Goal: Task Accomplishment & Management: Use online tool/utility

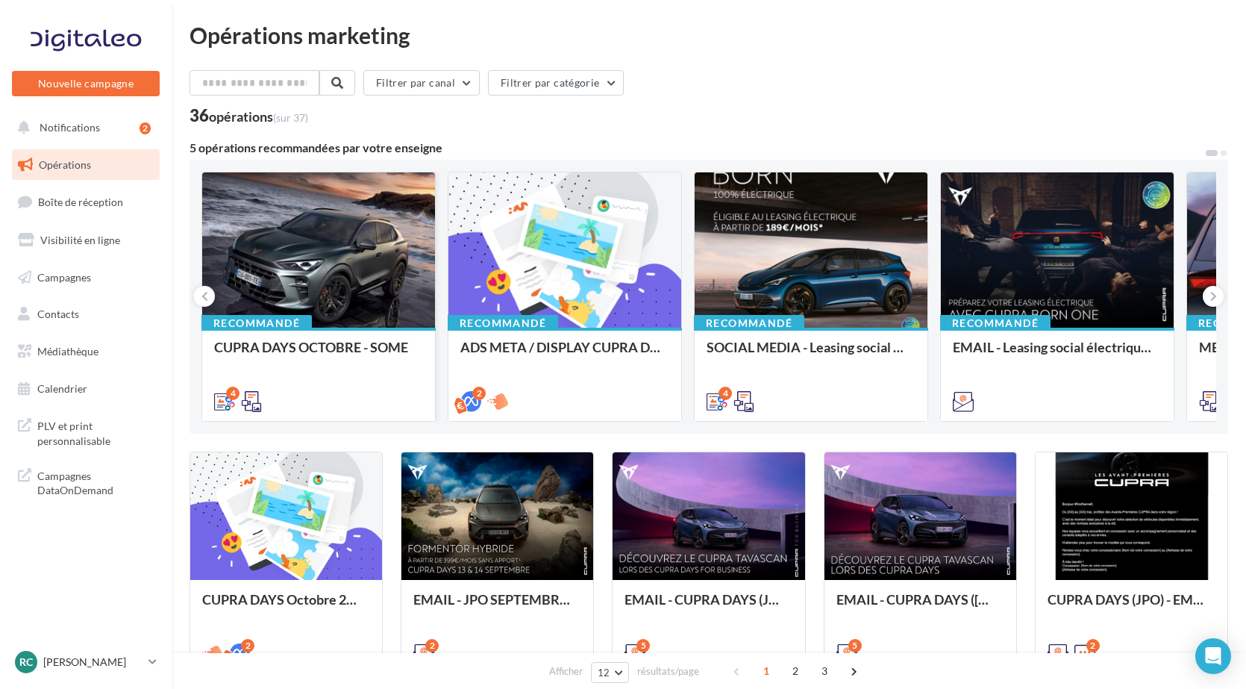
click at [299, 288] on div at bounding box center [318, 250] width 233 height 157
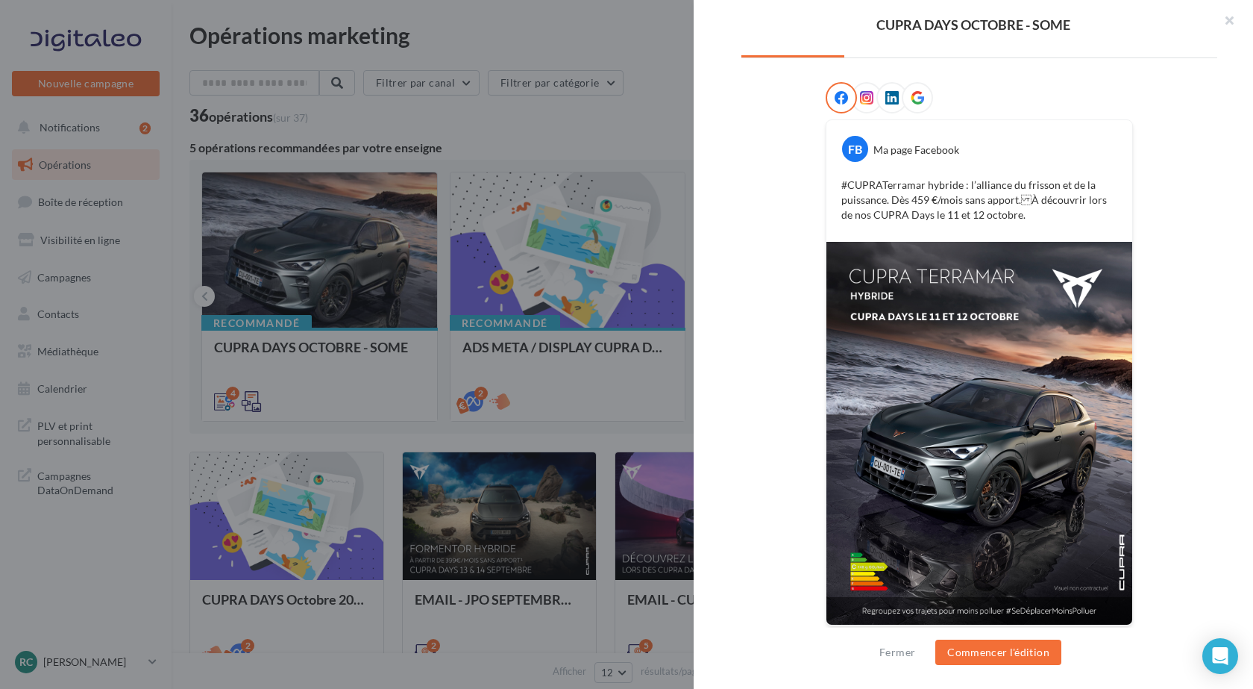
scroll to position [218, 0]
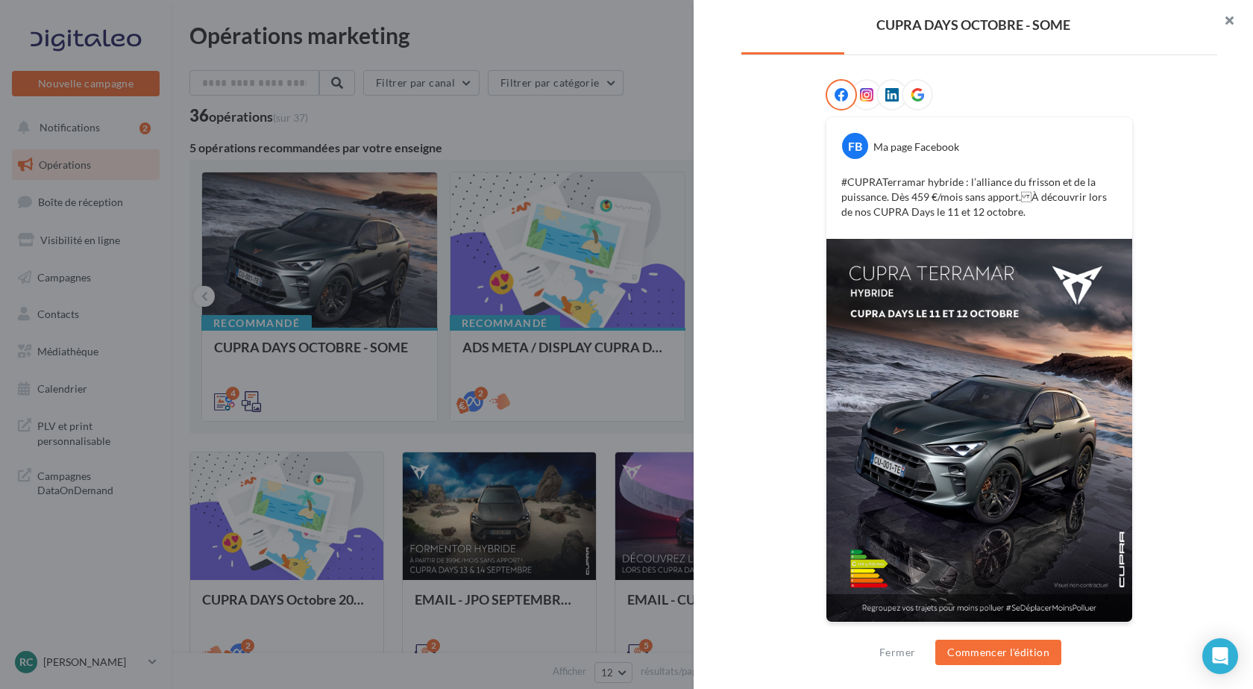
click at [1224, 15] on button "button" at bounding box center [1224, 22] width 60 height 45
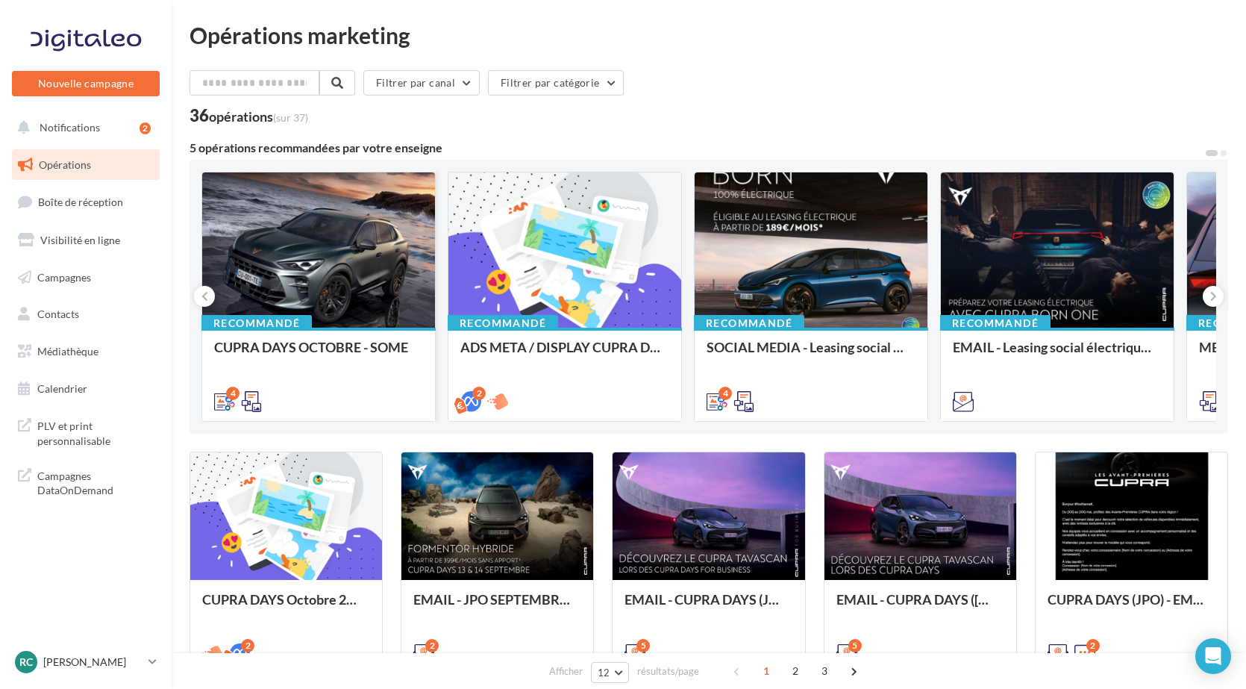
click at [343, 226] on div at bounding box center [318, 250] width 233 height 157
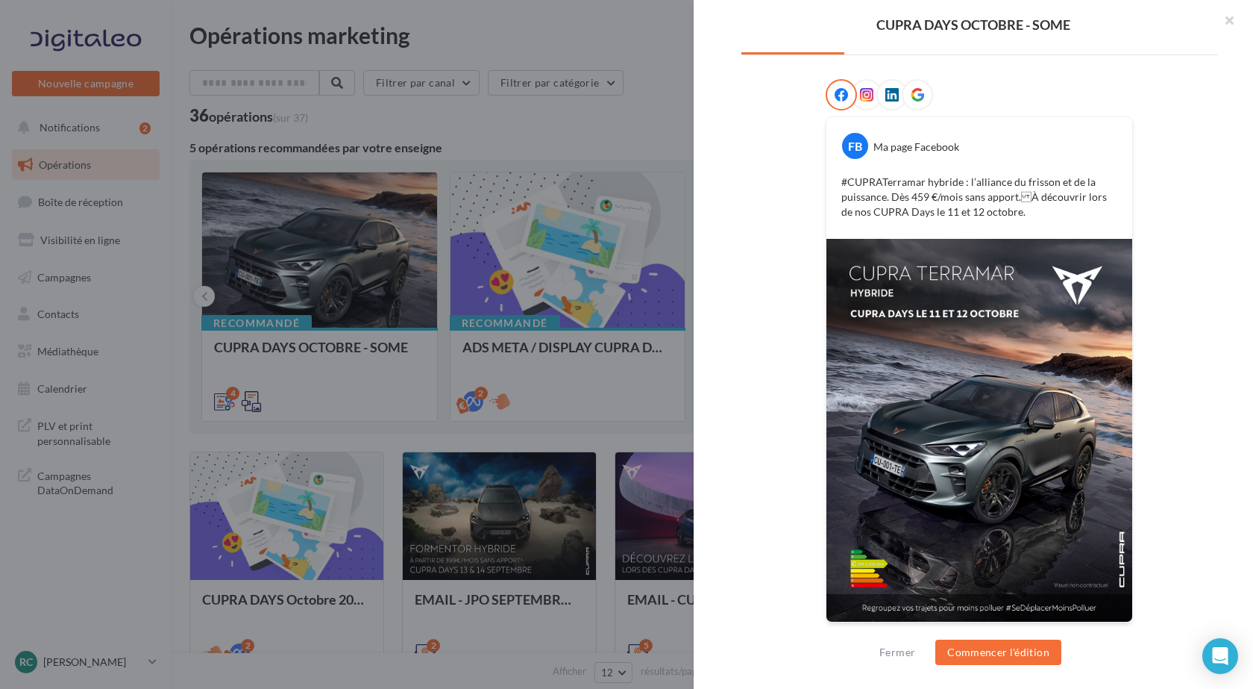
click at [963, 401] on img at bounding box center [980, 430] width 306 height 383
click at [944, 298] on img at bounding box center [980, 430] width 306 height 383
click at [865, 98] on icon at bounding box center [866, 94] width 13 height 13
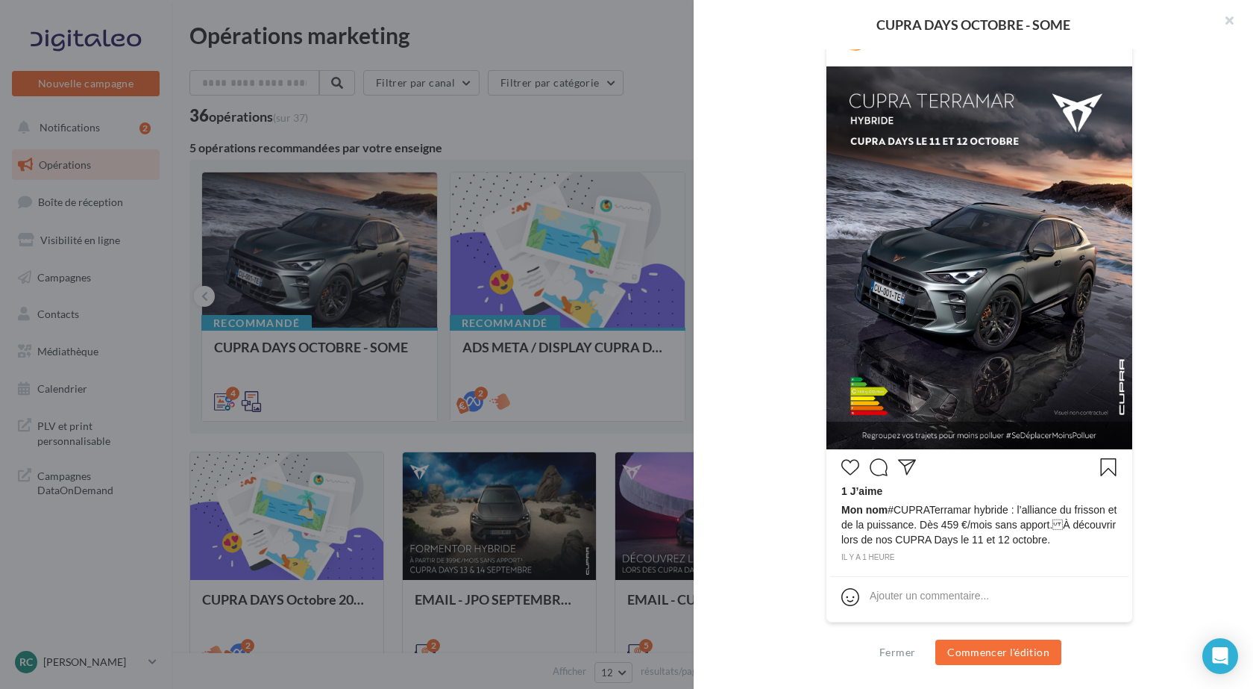
scroll to position [251, 0]
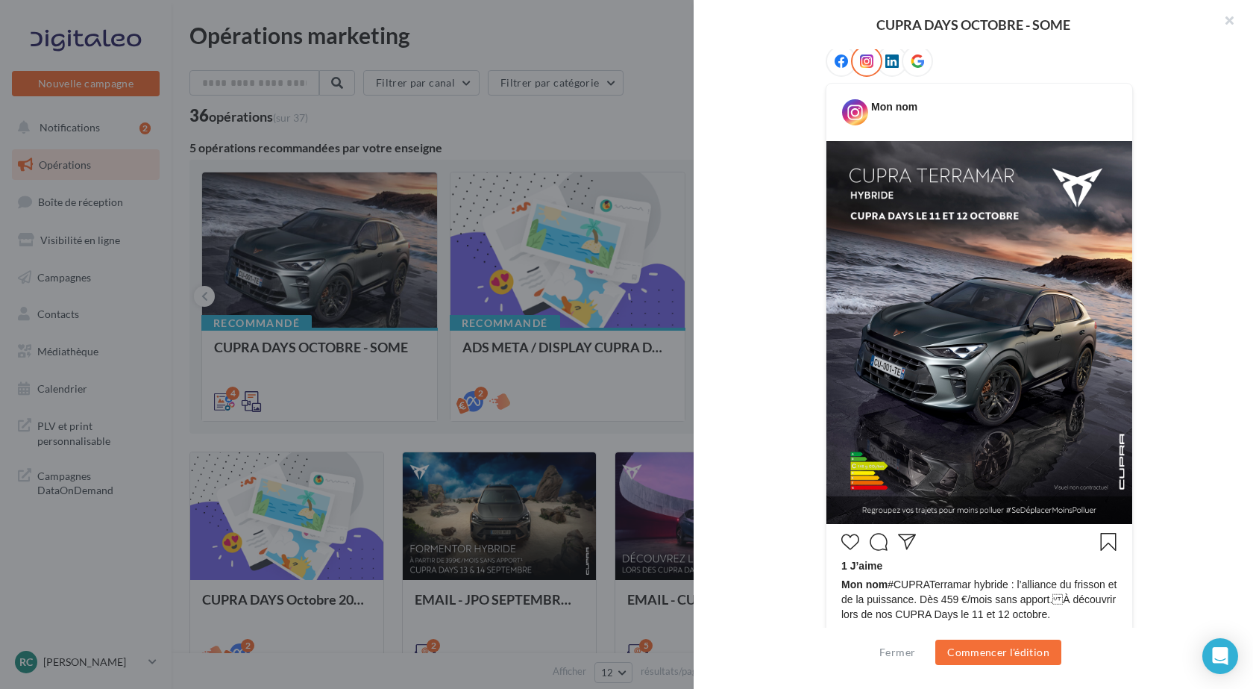
click at [835, 65] on icon at bounding box center [841, 60] width 13 height 13
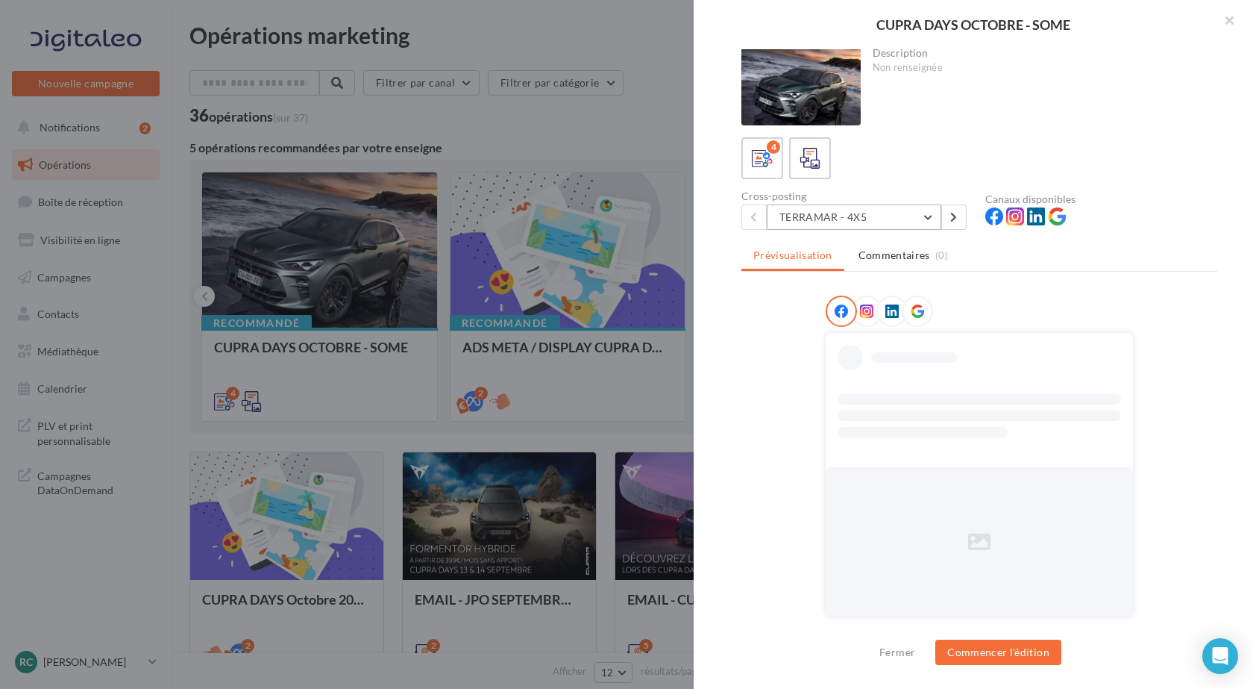
scroll to position [218, 0]
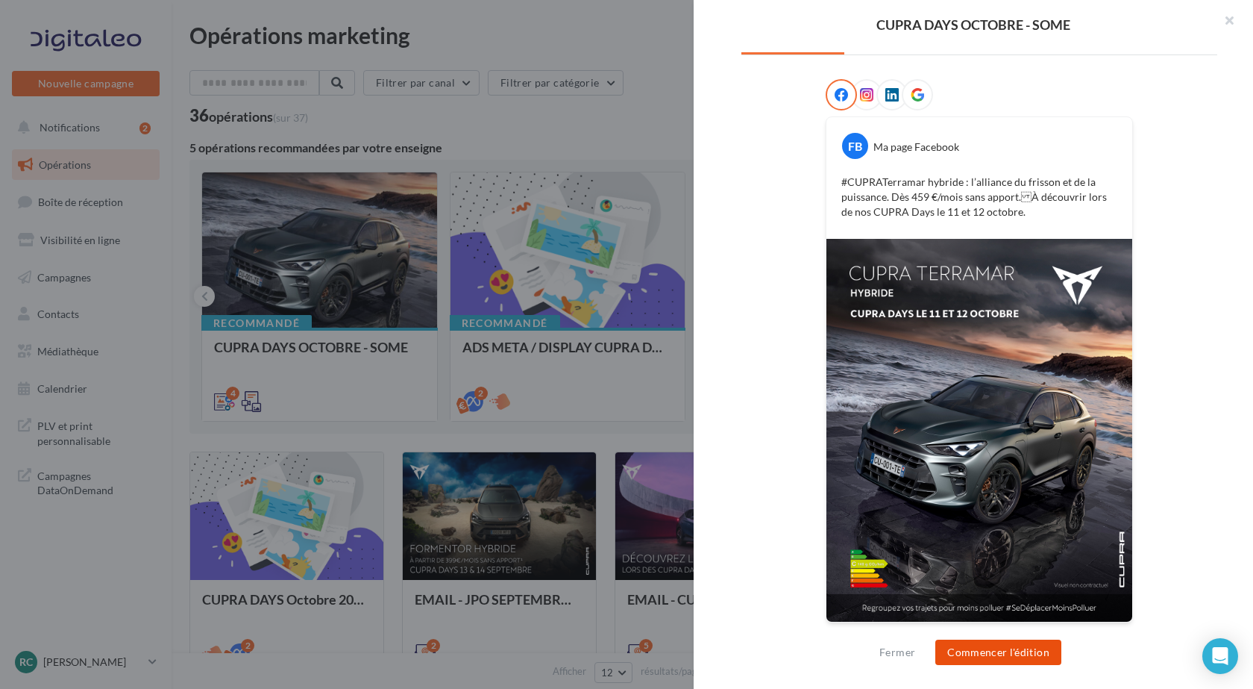
click at [994, 662] on button "Commencer l'édition" at bounding box center [999, 651] width 126 height 25
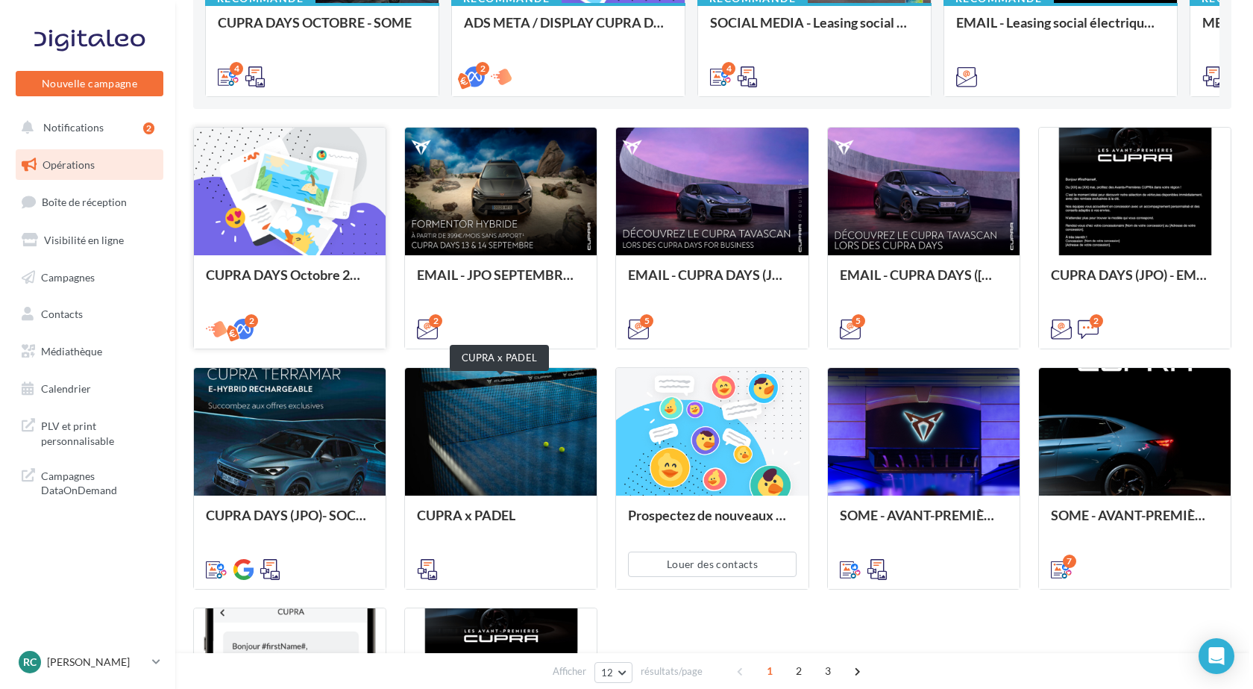
scroll to position [298, 0]
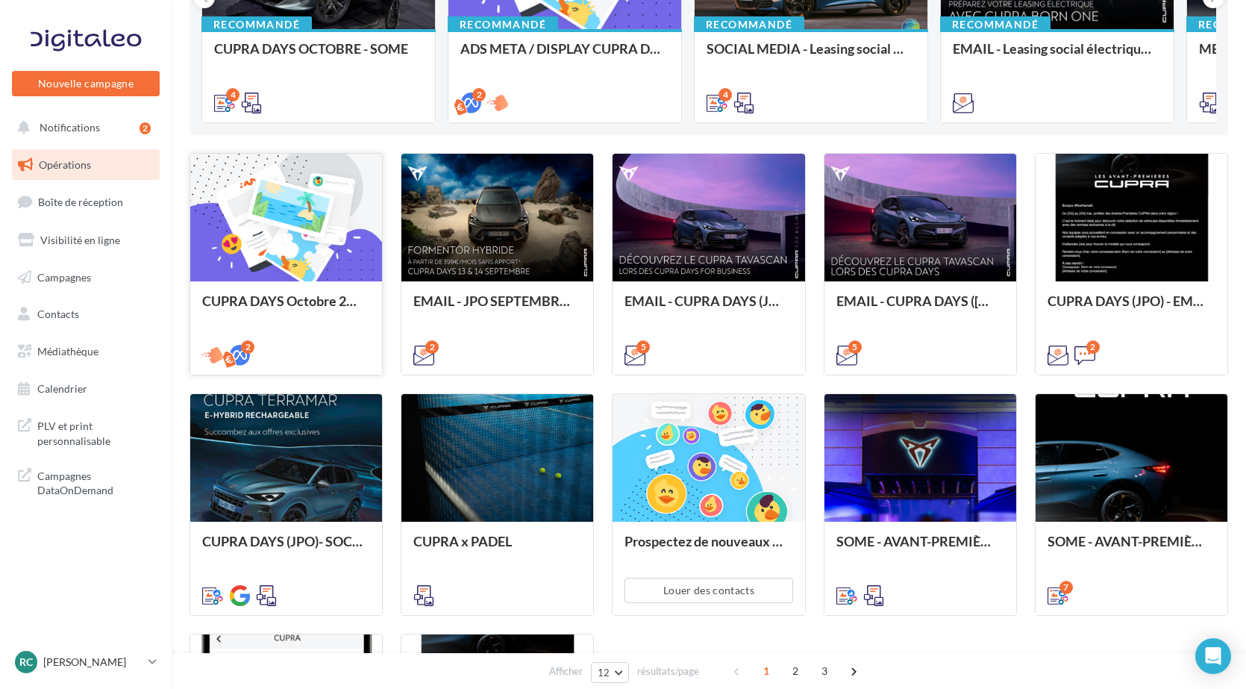
click at [276, 242] on div at bounding box center [286, 218] width 192 height 129
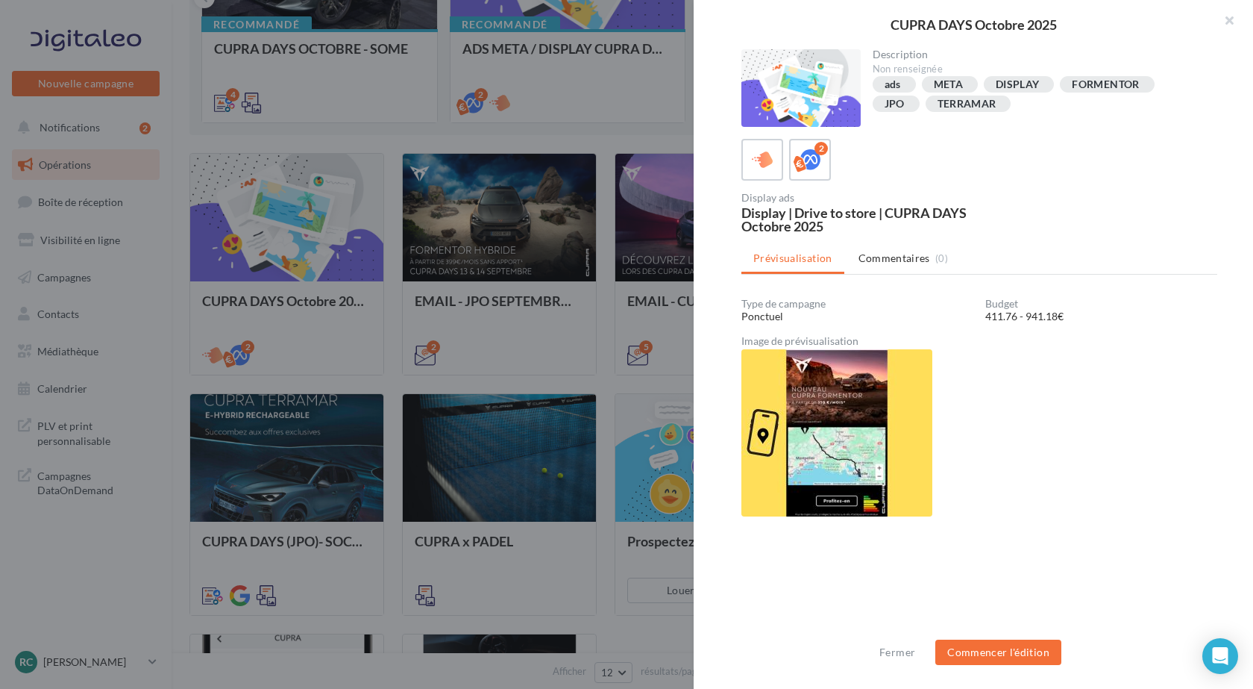
click at [846, 410] on img at bounding box center [837, 432] width 191 height 167
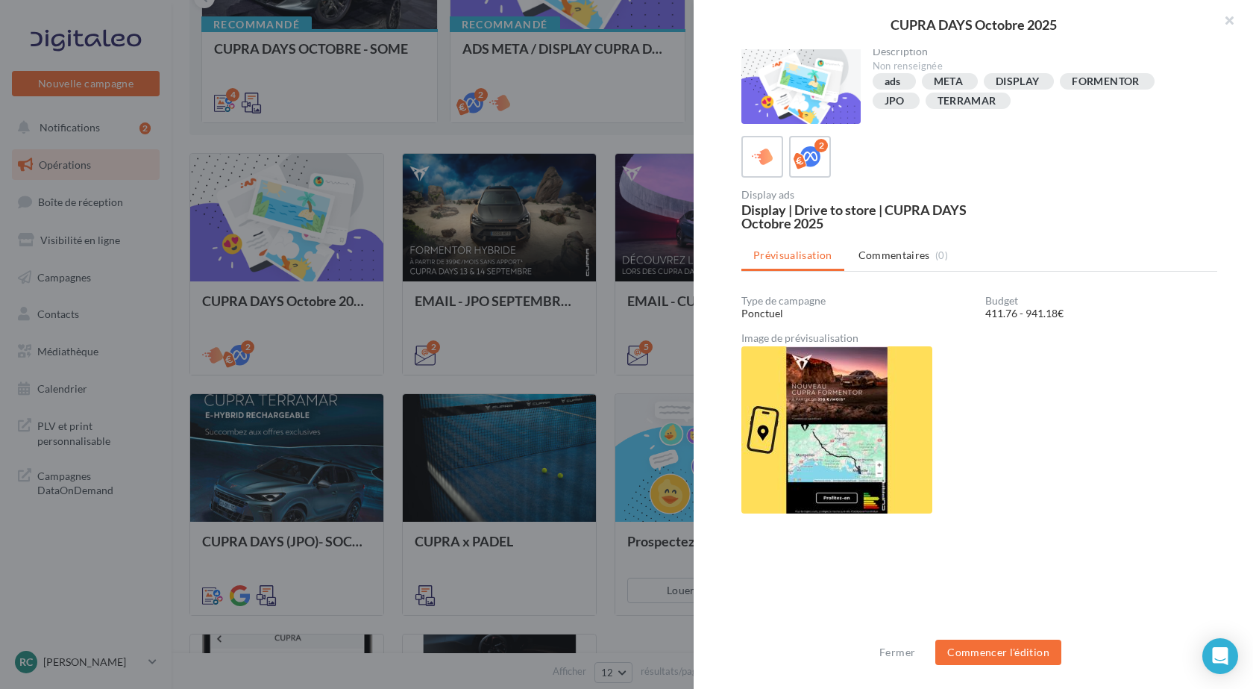
click at [873, 466] on img at bounding box center [837, 429] width 191 height 167
click at [984, 657] on button "Commencer l'édition" at bounding box center [999, 651] width 126 height 25
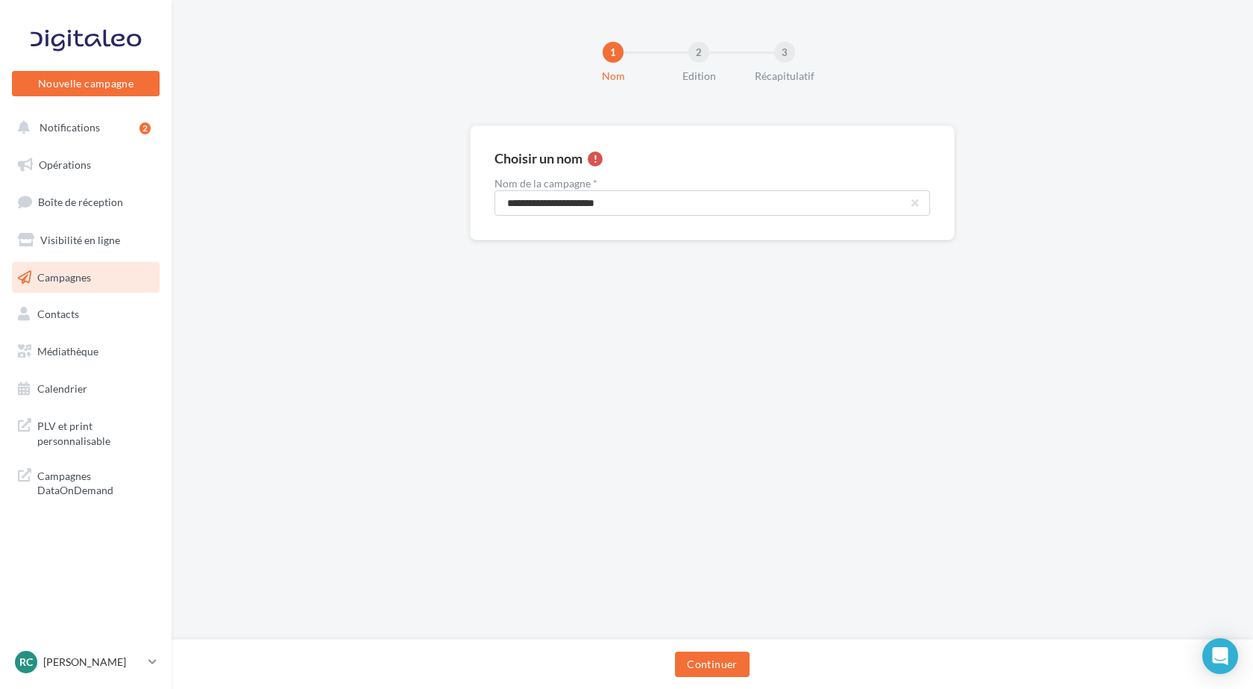
click at [721, 639] on div "**********" at bounding box center [713, 319] width 1082 height 639
click at [718, 660] on button "Continuer" at bounding box center [712, 663] width 74 height 25
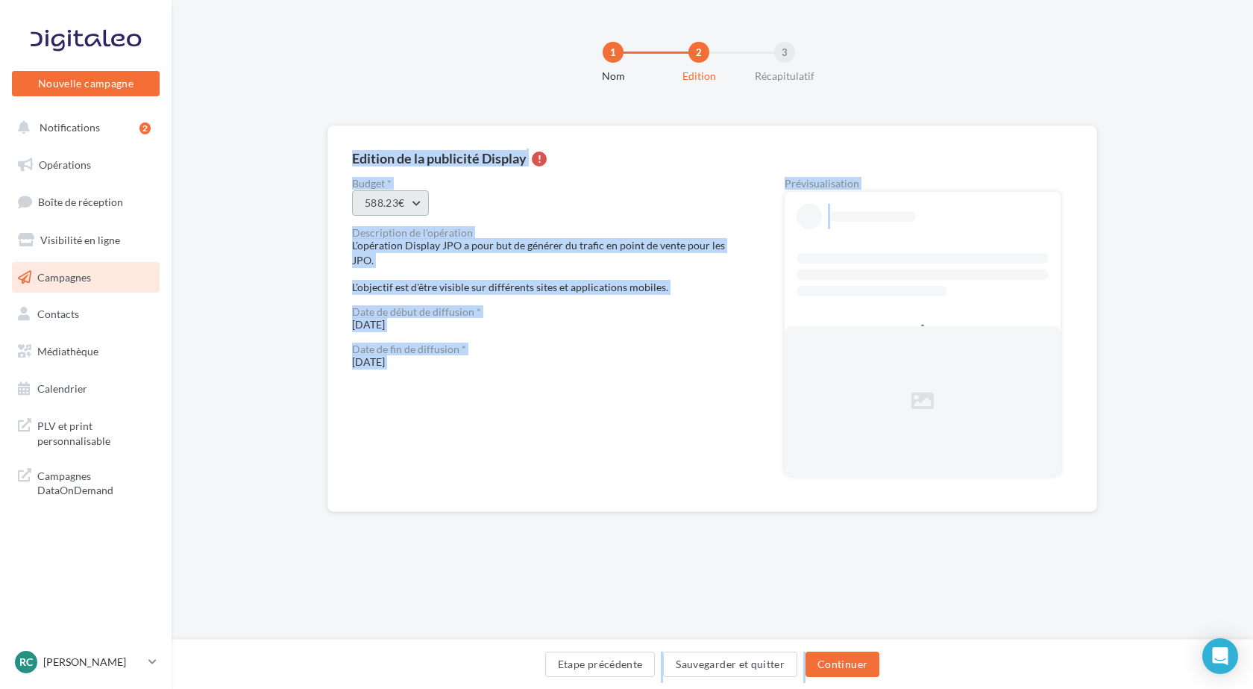
click at [400, 204] on button "588.23€" at bounding box center [390, 202] width 77 height 25
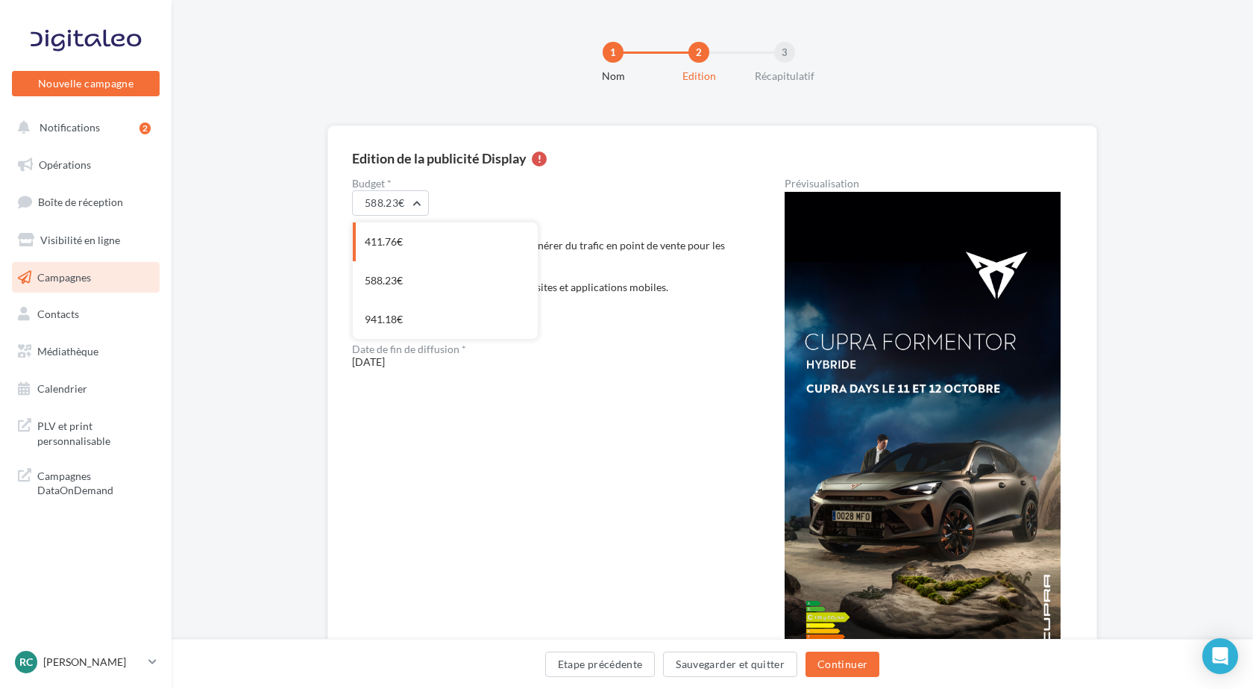
click at [437, 237] on div "411.76€" at bounding box center [445, 241] width 185 height 39
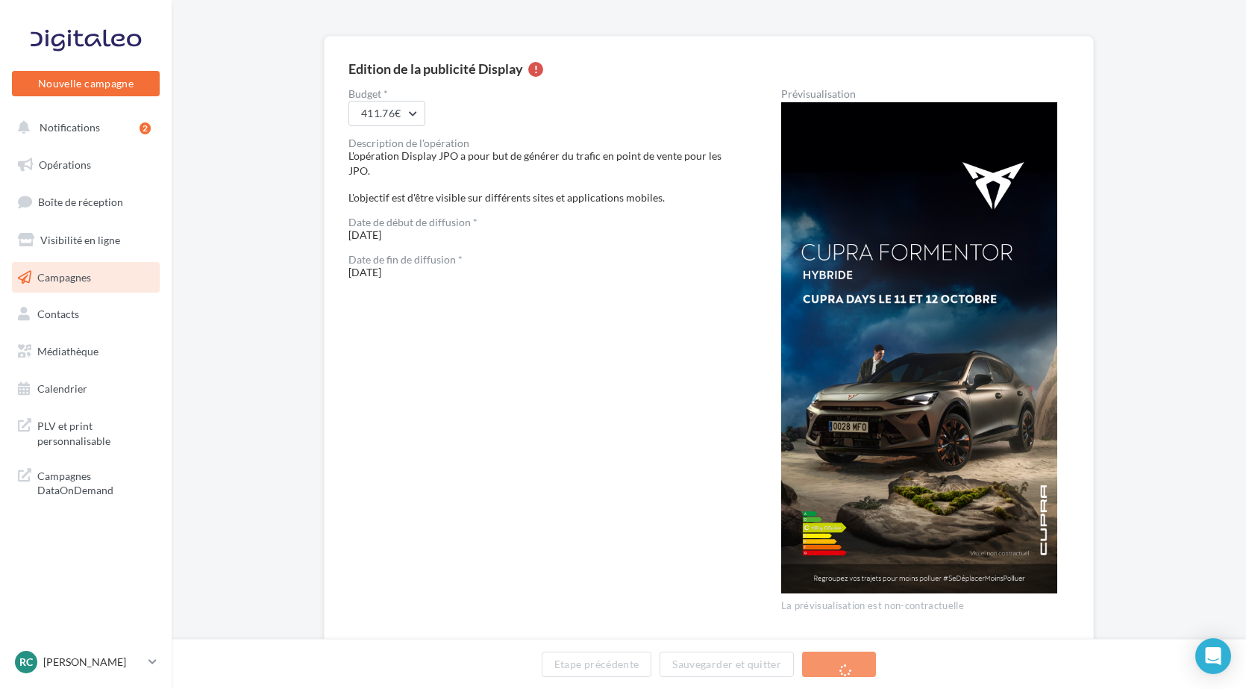
scroll to position [63, 0]
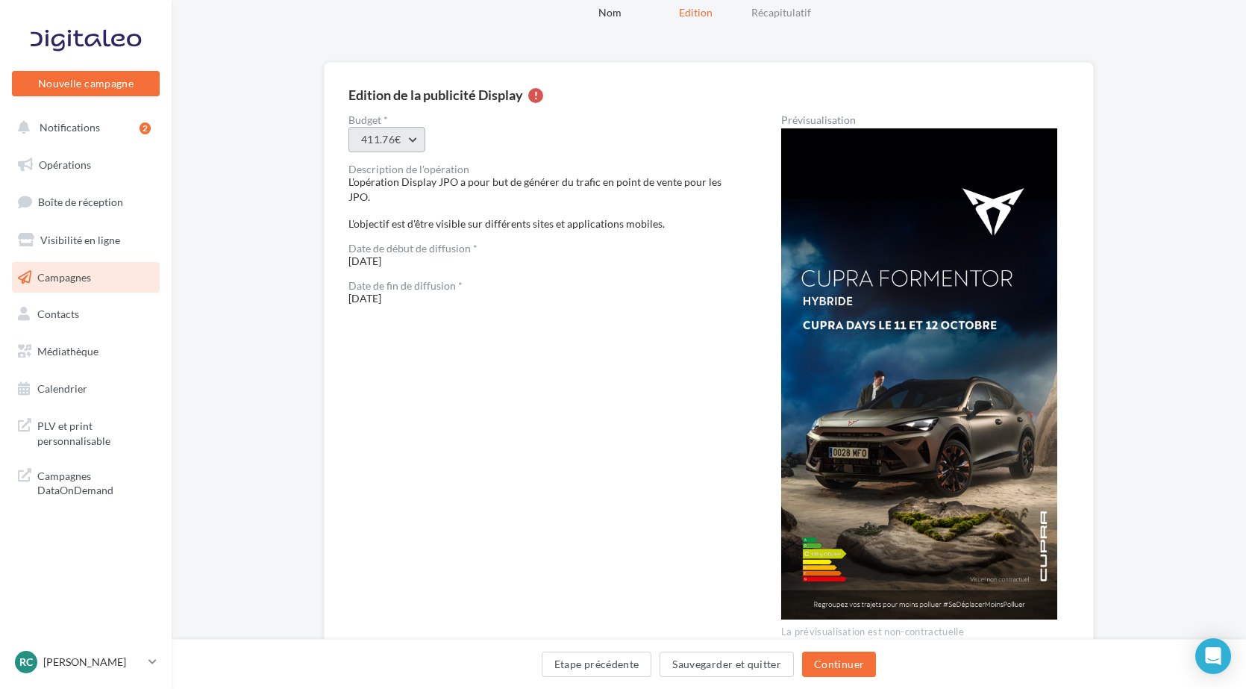
click at [402, 130] on button "411.76€" at bounding box center [386, 139] width 77 height 25
click at [408, 171] on div "411.76€" at bounding box center [441, 178] width 185 height 39
click at [410, 145] on button "411.76€" at bounding box center [386, 139] width 77 height 25
click at [398, 215] on div "588.23€" at bounding box center [441, 217] width 185 height 39
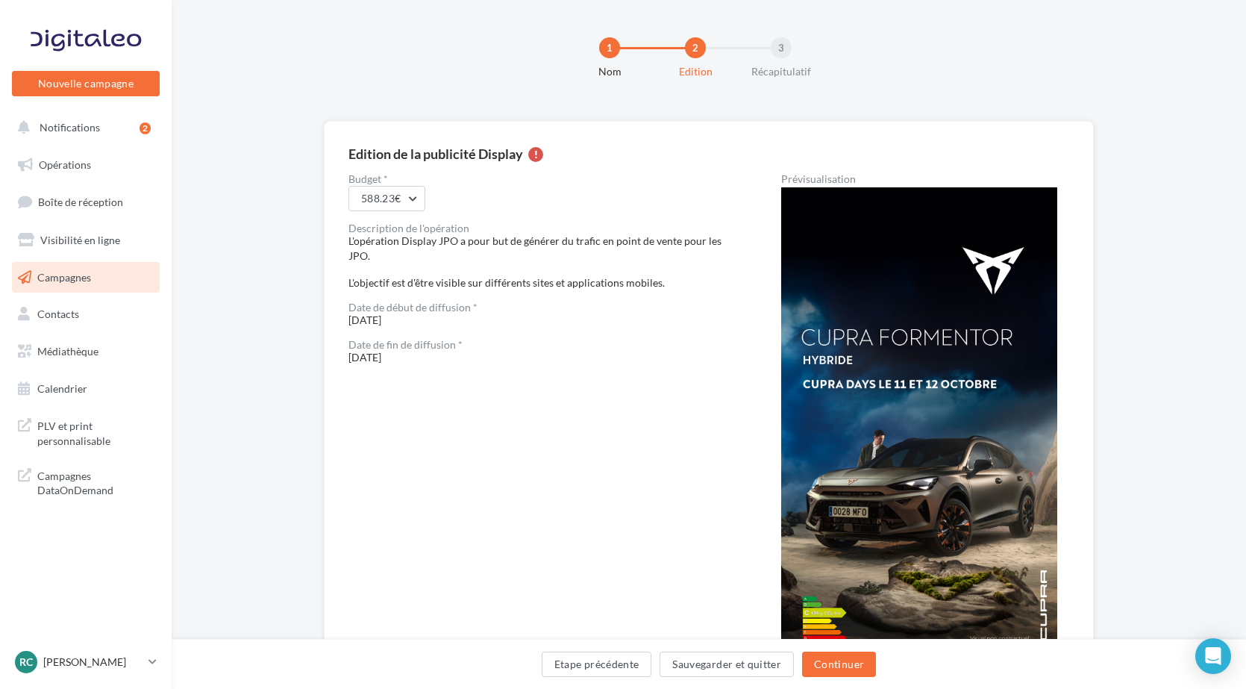
scroll to position [0, 0]
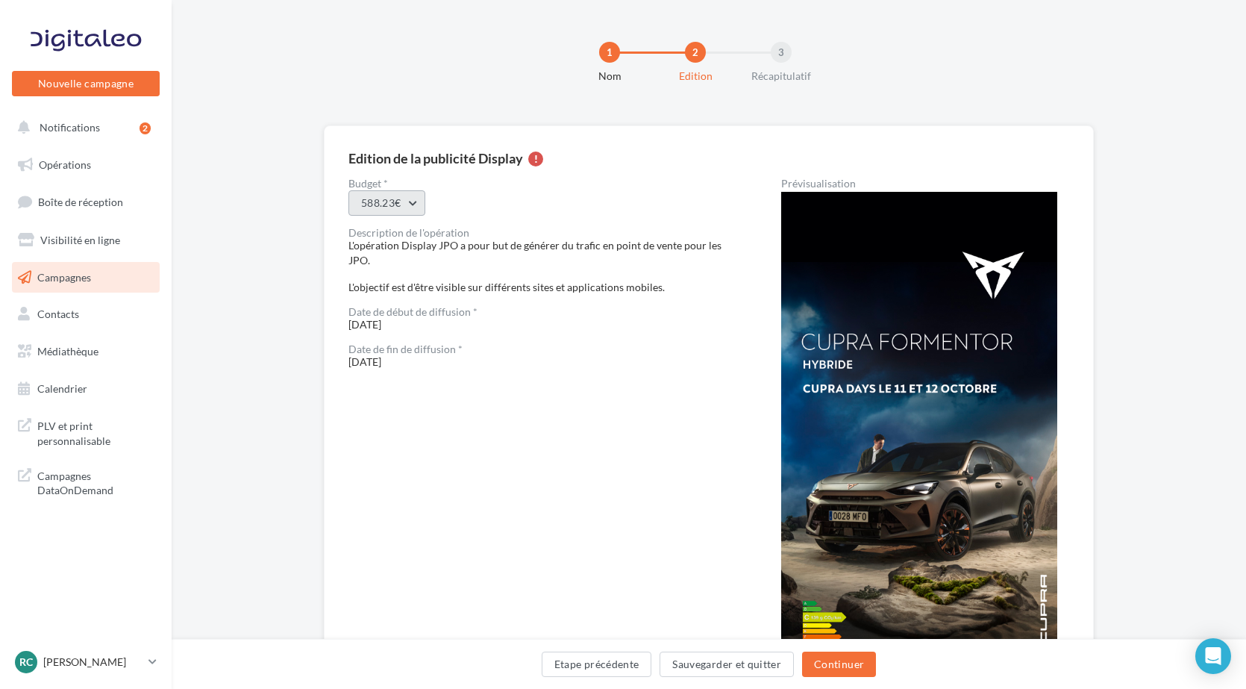
click at [384, 213] on button "588.23€" at bounding box center [386, 202] width 77 height 25
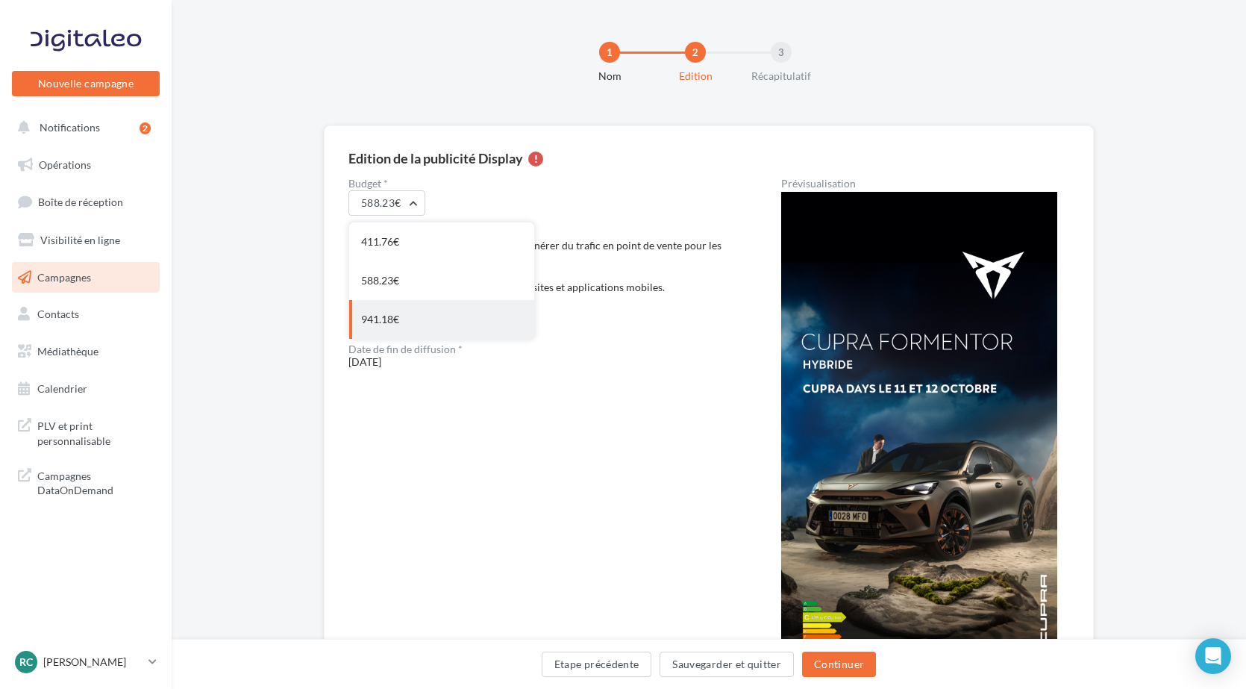
click at [395, 326] on div "941.18€" at bounding box center [441, 319] width 185 height 39
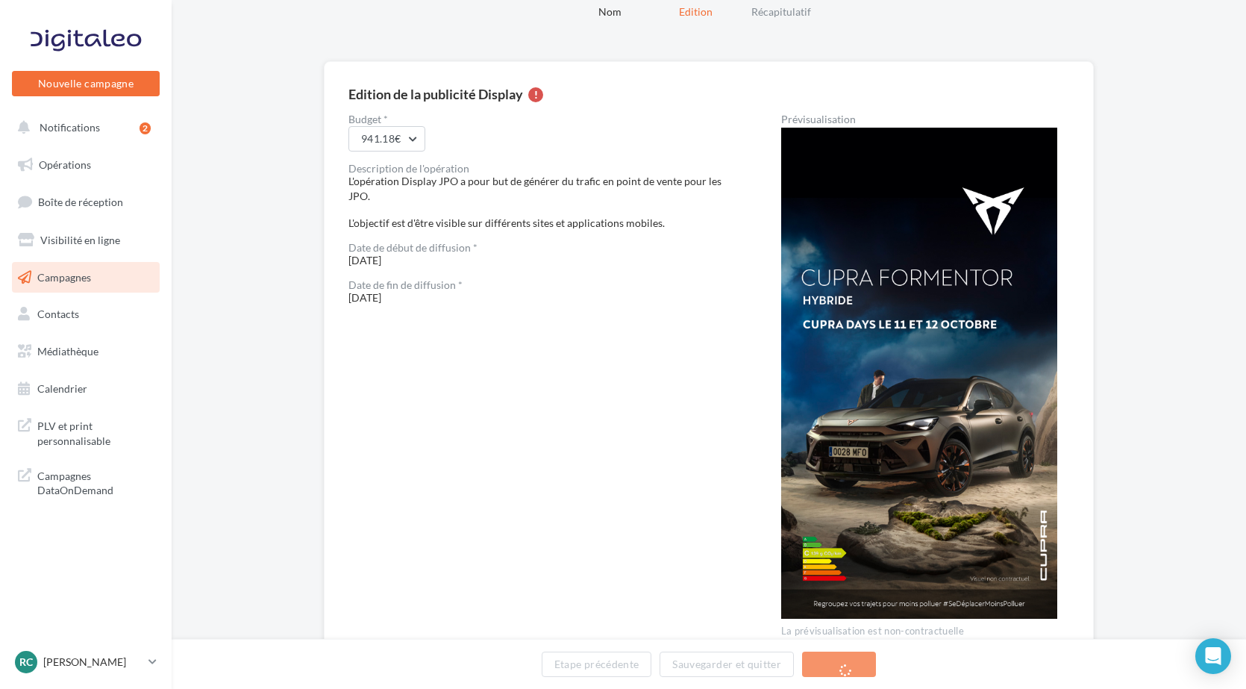
scroll to position [63, 0]
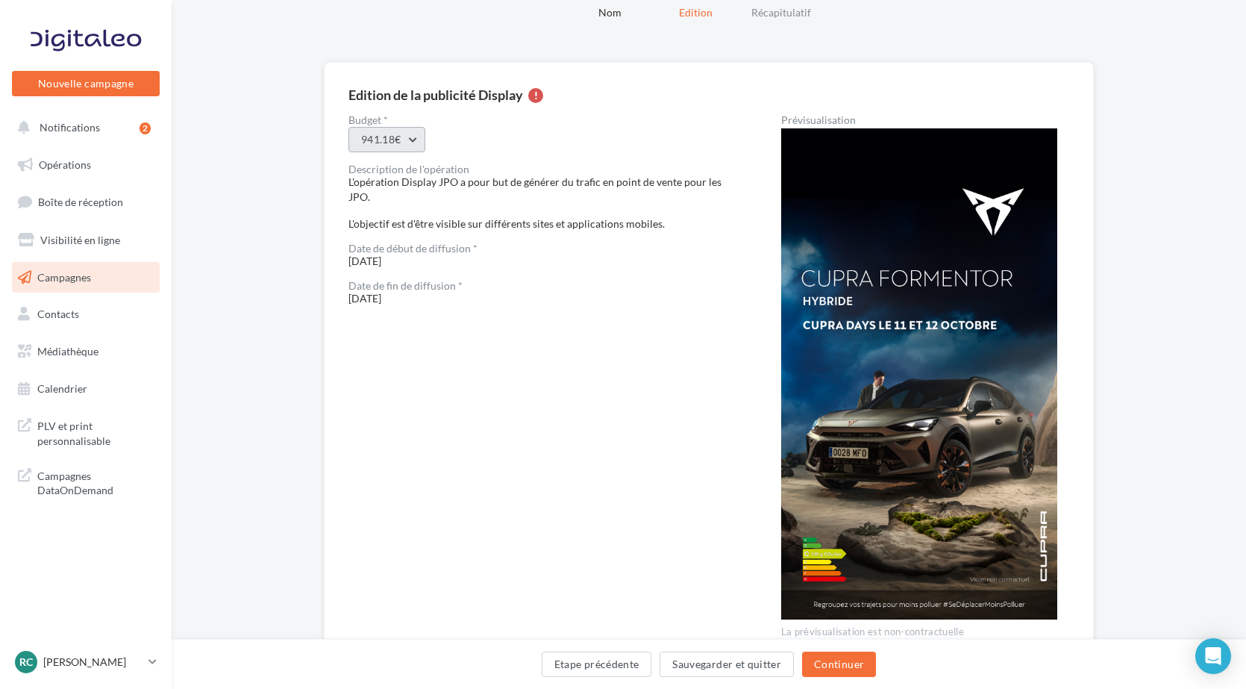
click at [416, 142] on button "941.18€" at bounding box center [386, 139] width 77 height 25
click at [403, 189] on div "411.76€" at bounding box center [441, 178] width 185 height 39
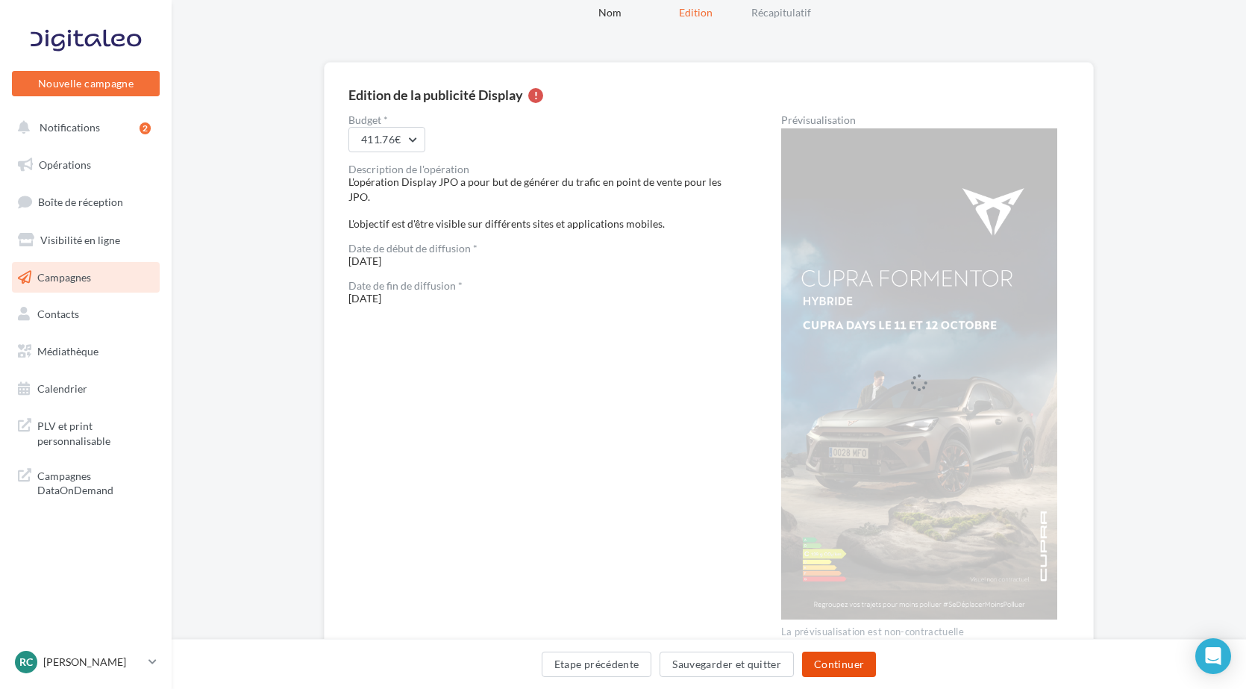
click at [853, 669] on button "Continuer" at bounding box center [839, 663] width 74 height 25
